Goal: Navigation & Orientation: Find specific page/section

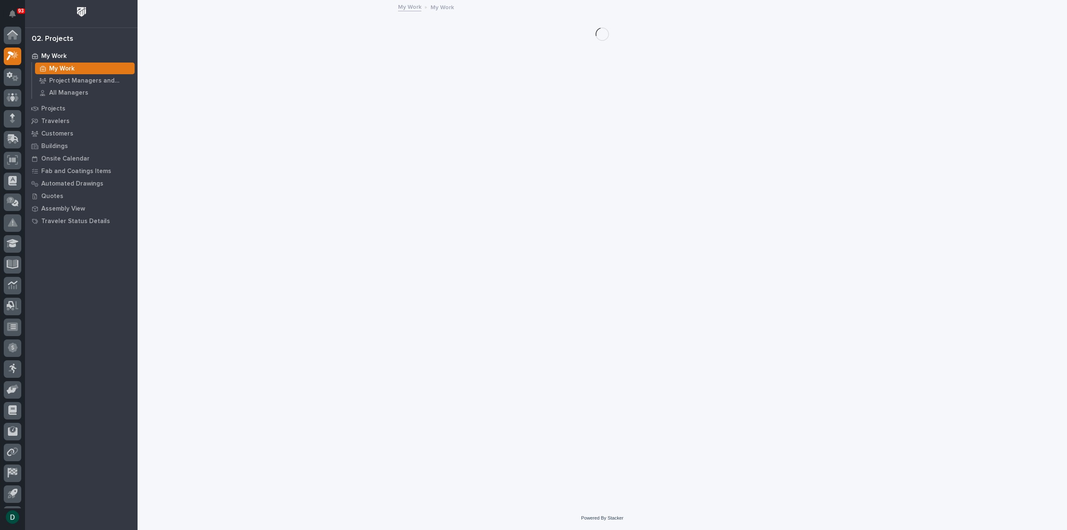
scroll to position [18, 0]
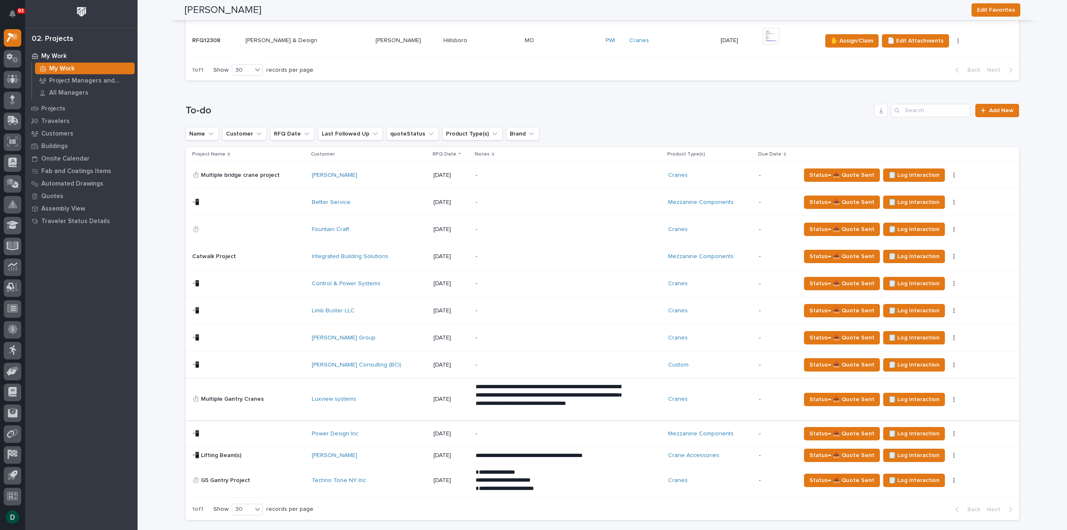
scroll to position [667, 0]
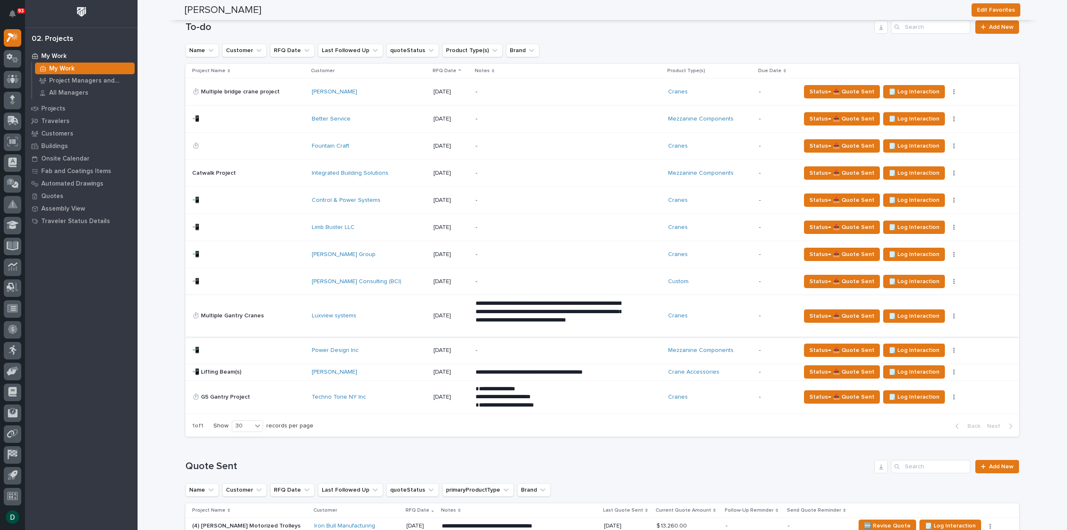
click at [238, 367] on p "📲 Lifting Beam(s)" at bounding box center [217, 371] width 51 height 9
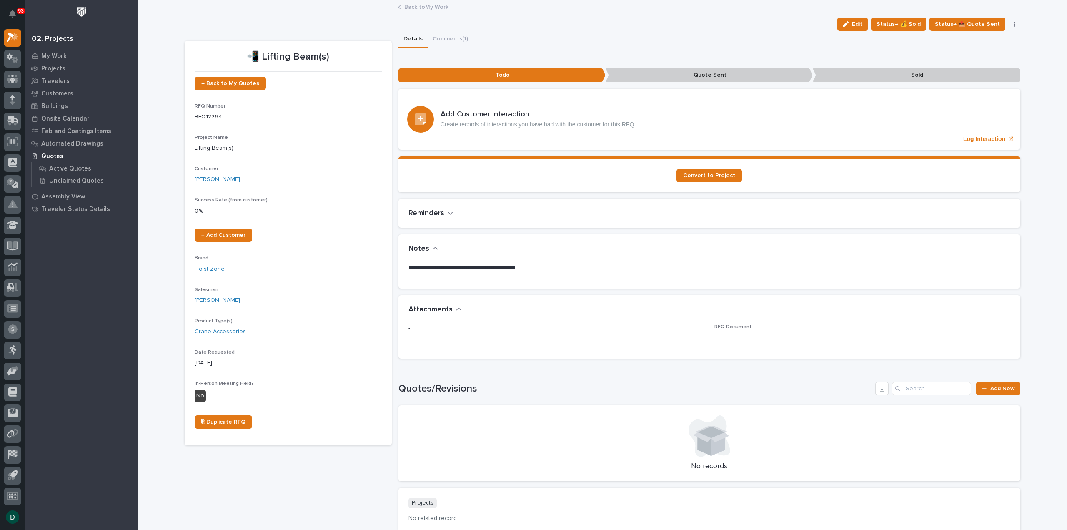
click at [369, 278] on div "Brand Hoist Zone" at bounding box center [288, 267] width 187 height 25
click at [439, 8] on link "Back to My Work" at bounding box center [426, 7] width 44 height 10
